Goal: Information Seeking & Learning: Learn about a topic

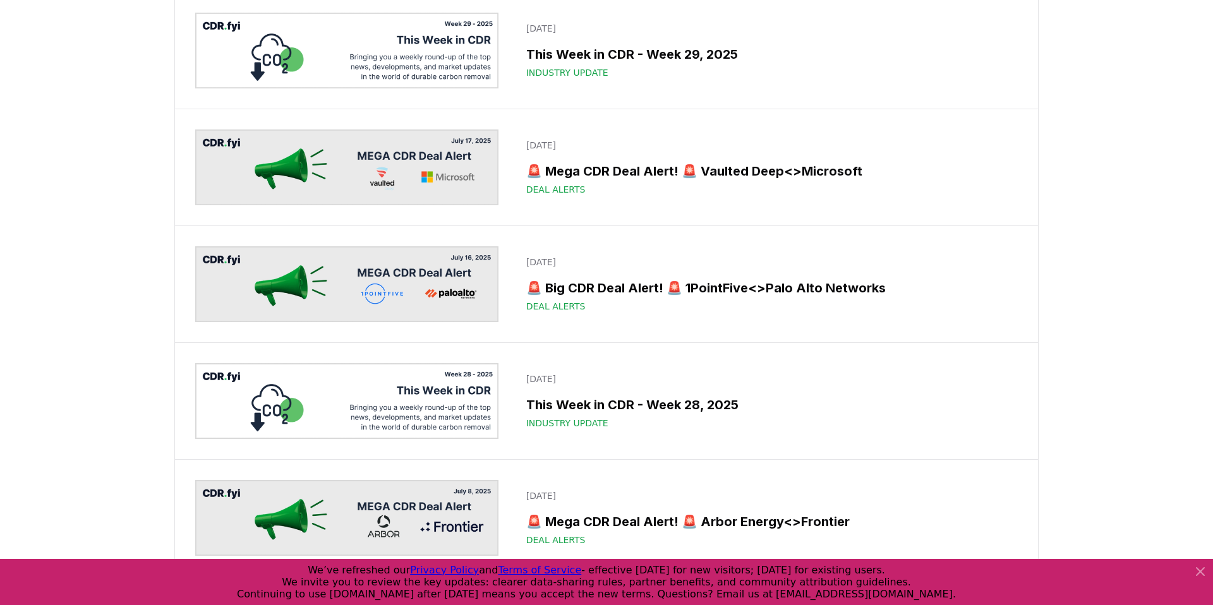
scroll to position [1470, 0]
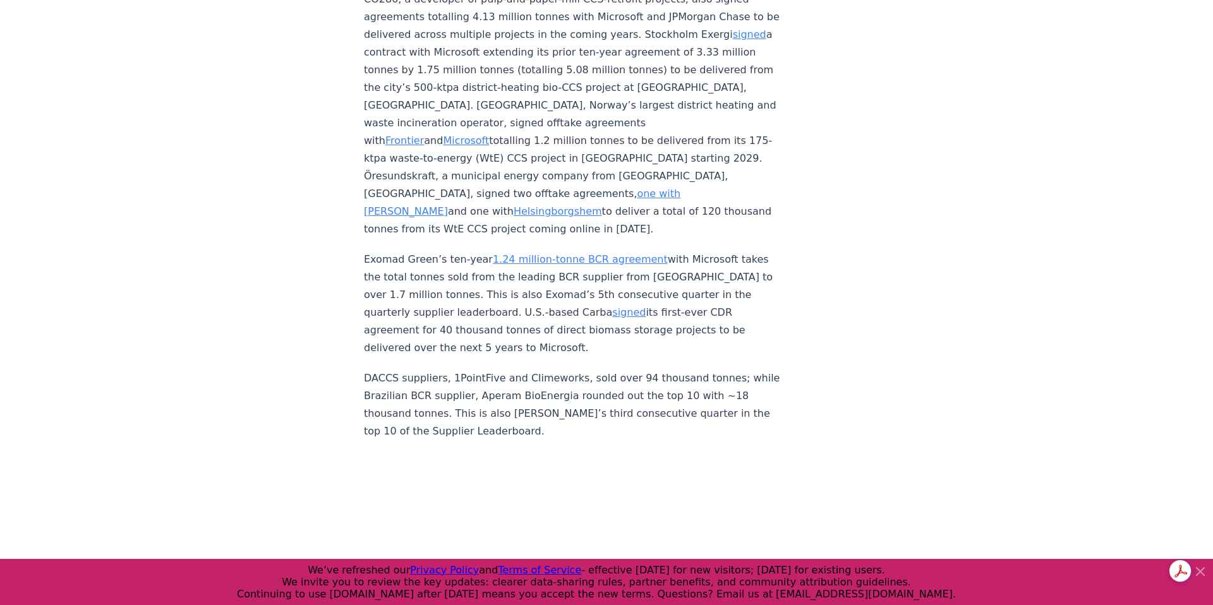
scroll to position [4471, 0]
click at [1200, 572] on icon at bounding box center [1197, 571] width 9 height 9
click at [1200, 570] on icon at bounding box center [1197, 571] width 9 height 9
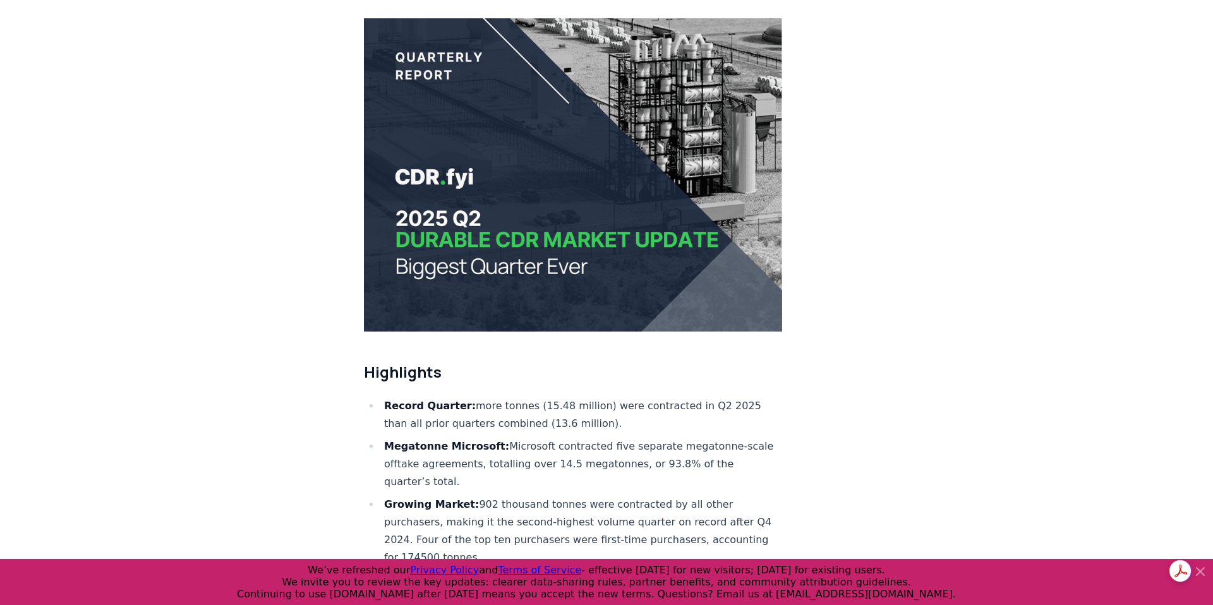
scroll to position [0, 0]
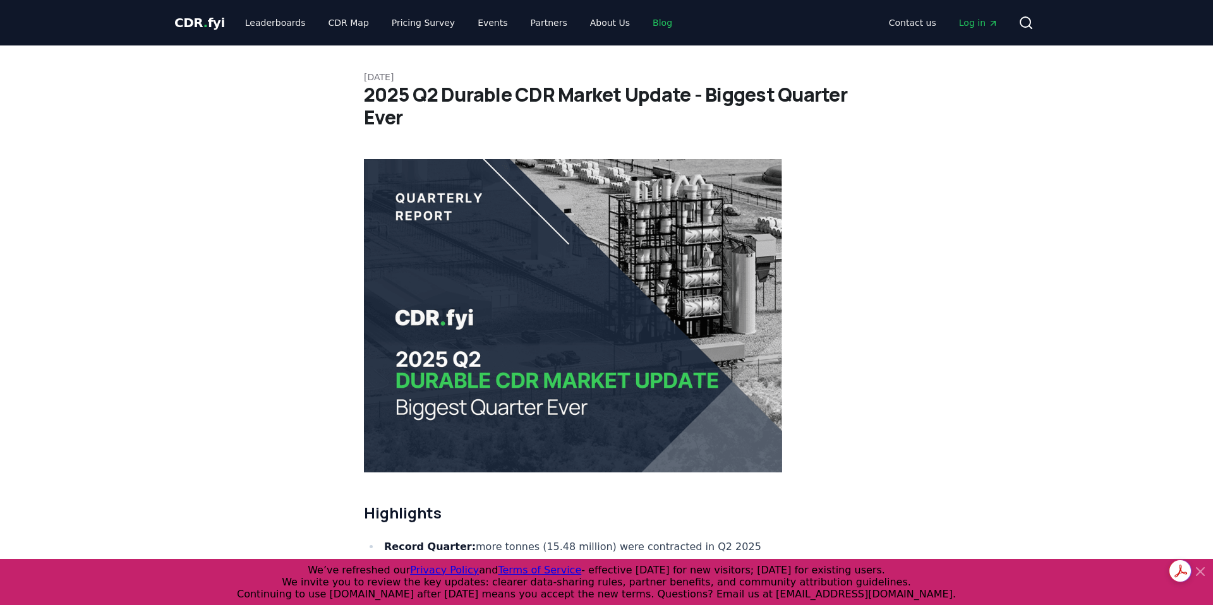
click at [649, 26] on link "Blog" at bounding box center [662, 22] width 40 height 23
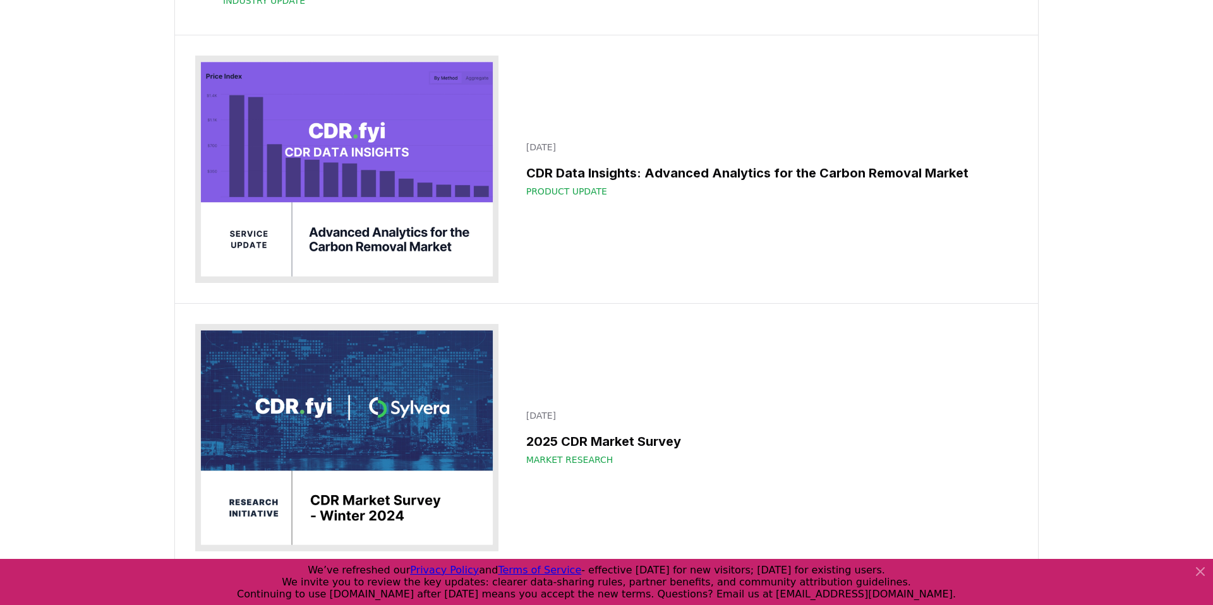
scroll to position [10438, 0]
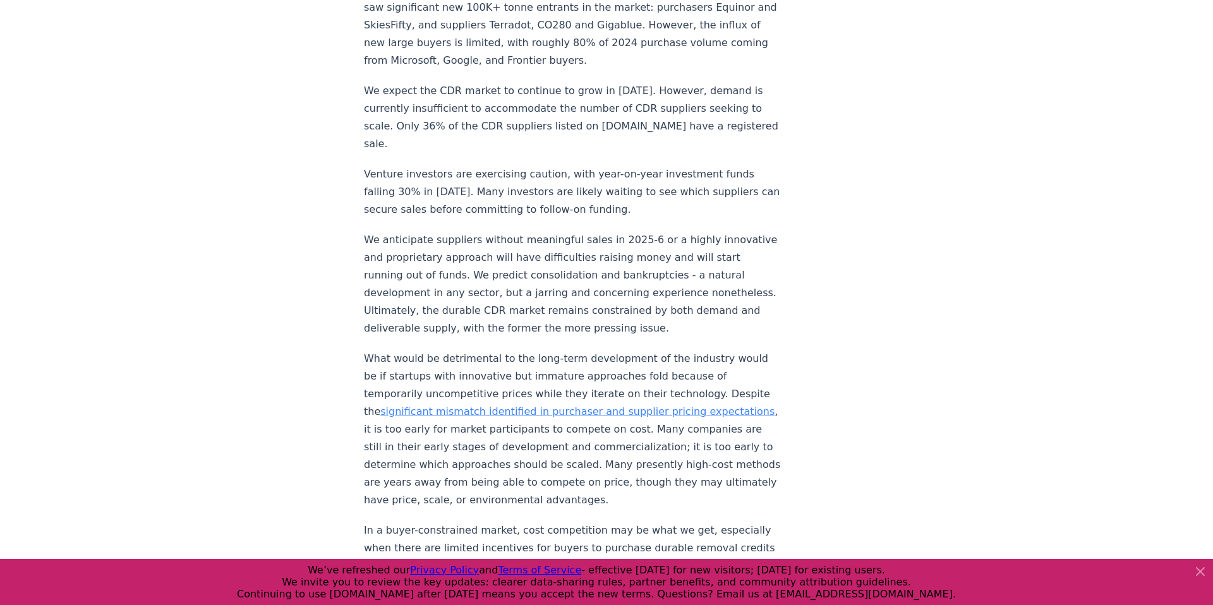
scroll to position [1128, 0]
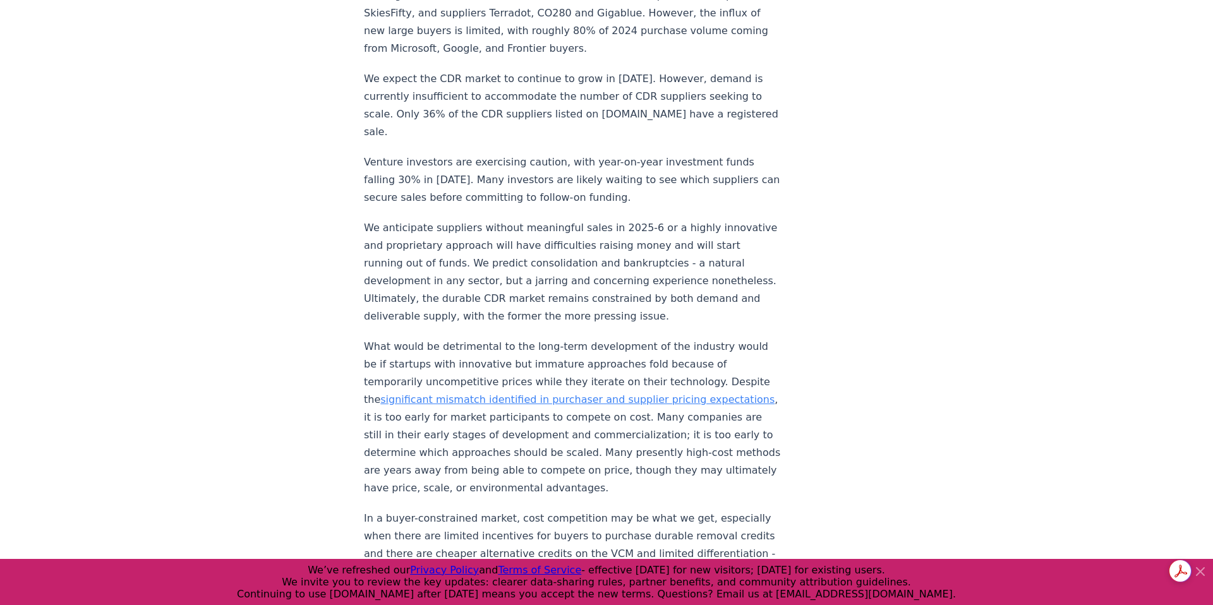
click at [567, 583] on link "CDR.fyi and OPIS (a Dow Jones Company) pricing survey" at bounding box center [565, 598] width 402 height 30
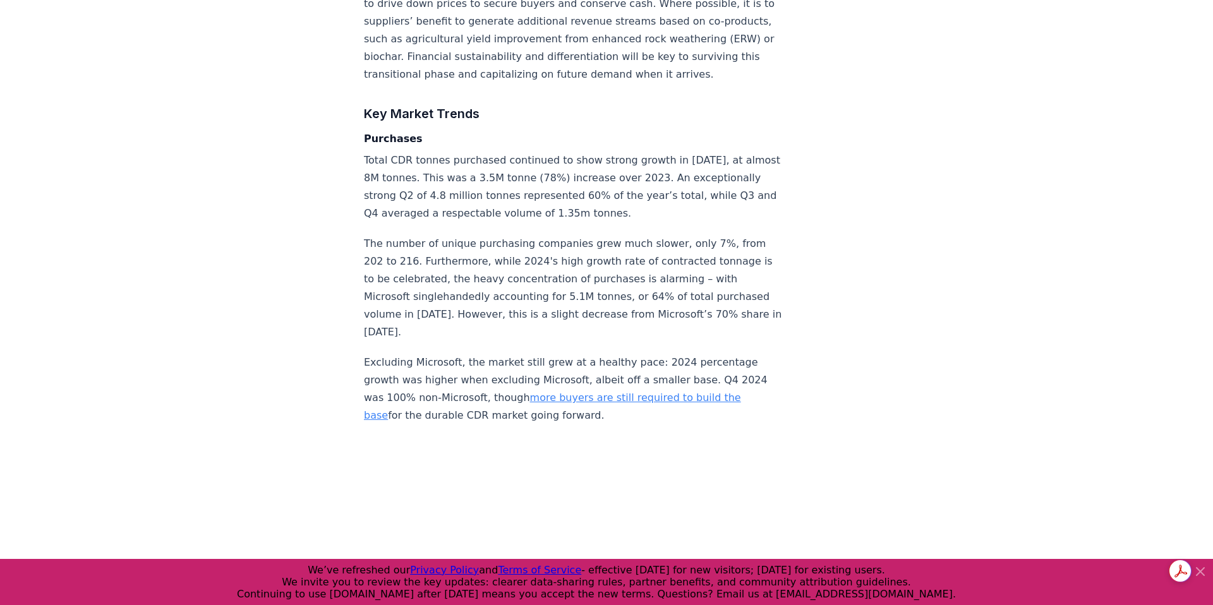
scroll to position [2407, 0]
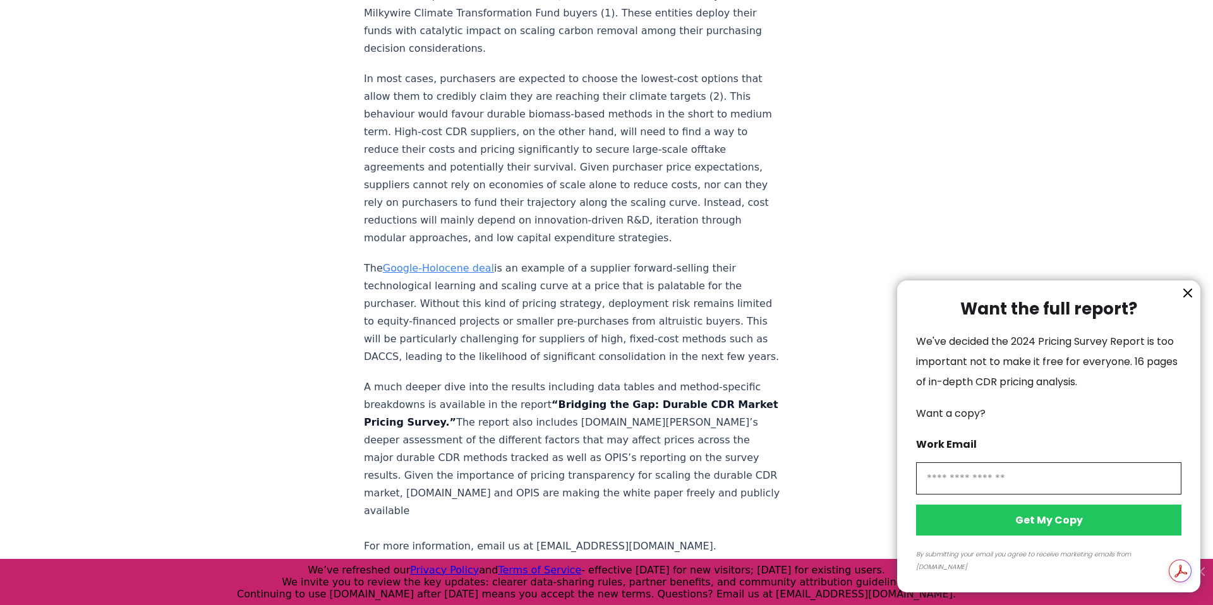
scroll to position [2080, 0]
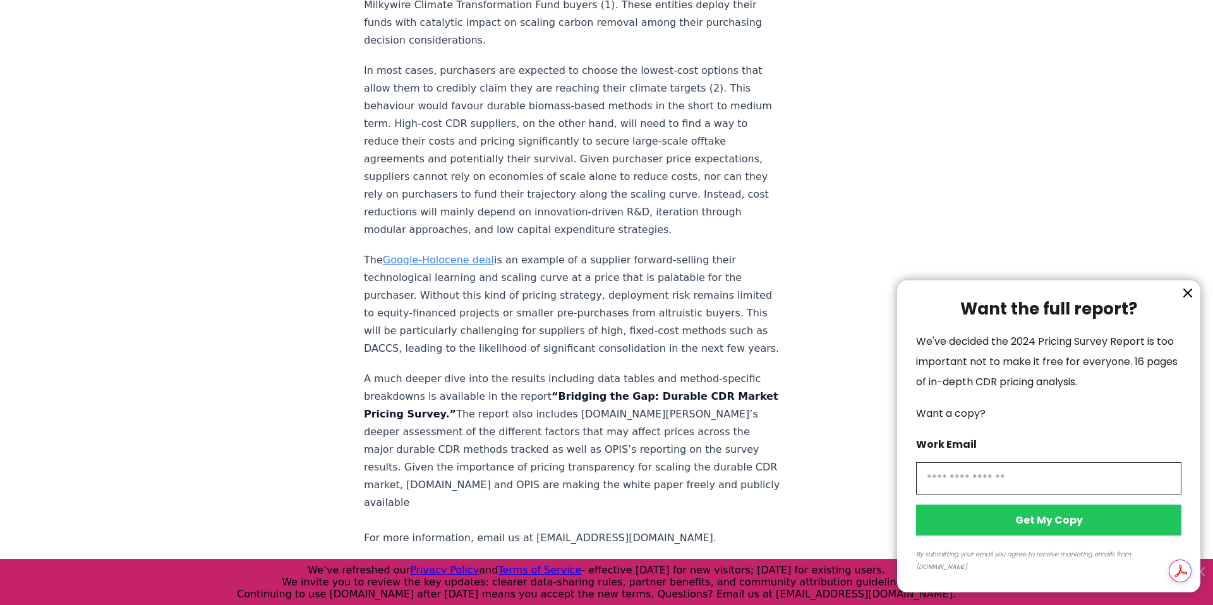
click at [972, 107] on div at bounding box center [606, 302] width 1213 height 605
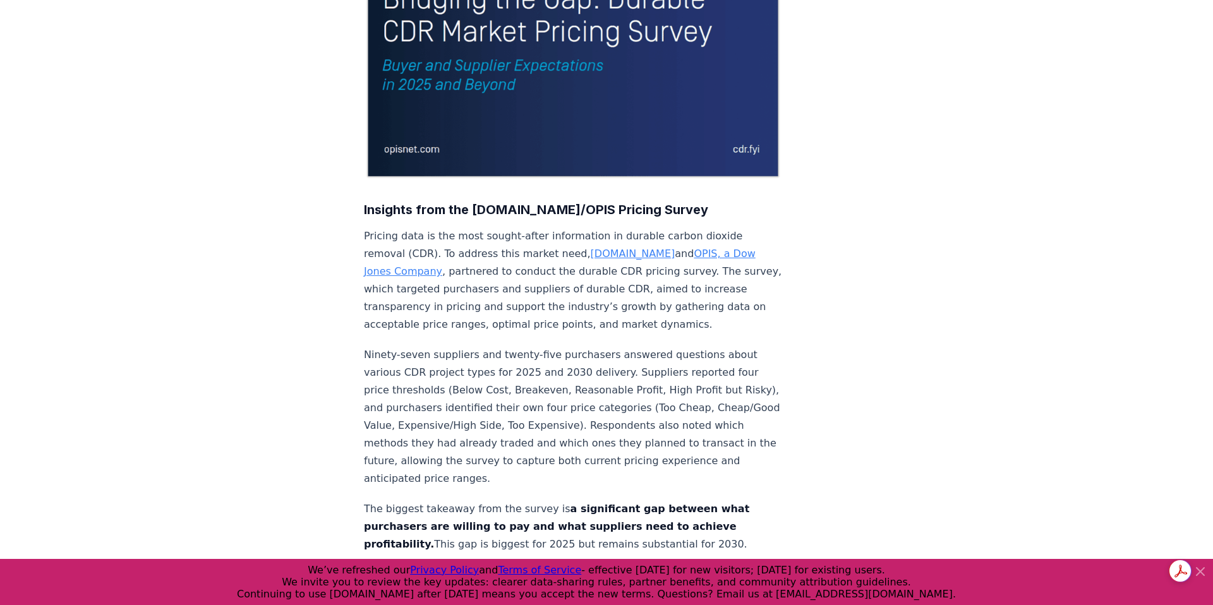
scroll to position [277, 0]
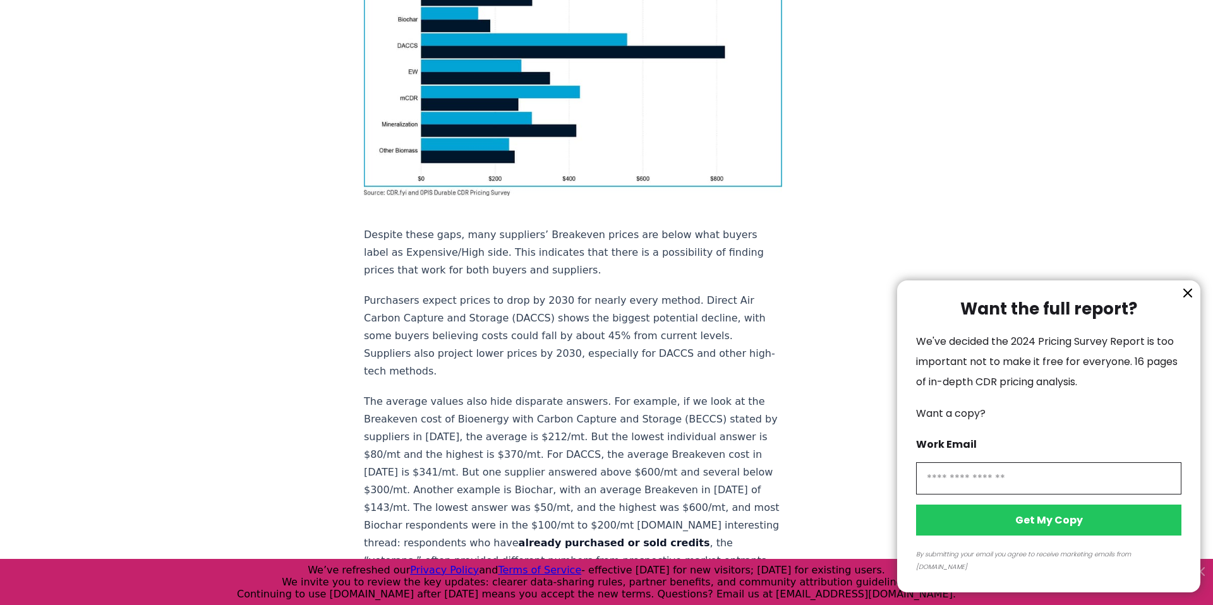
scroll to position [1135, 0]
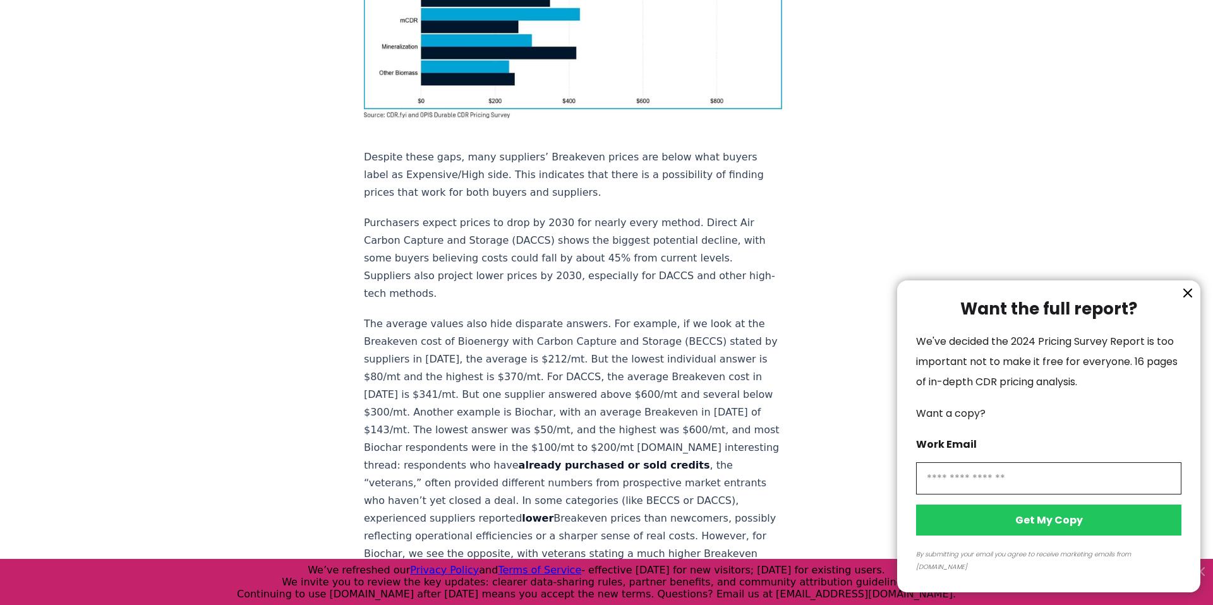
click at [433, 296] on div at bounding box center [606, 302] width 1213 height 605
